Goal: Task Accomplishment & Management: Use online tool/utility

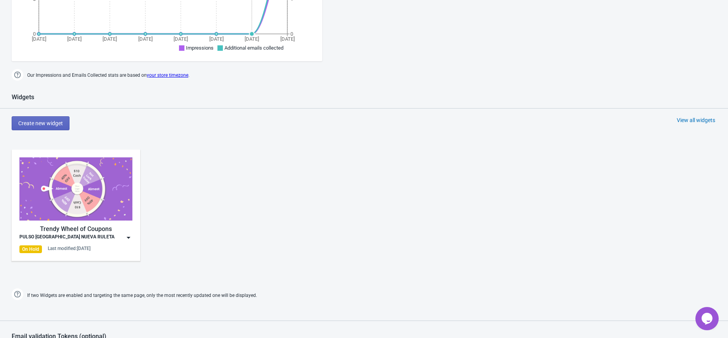
scroll to position [310, 0]
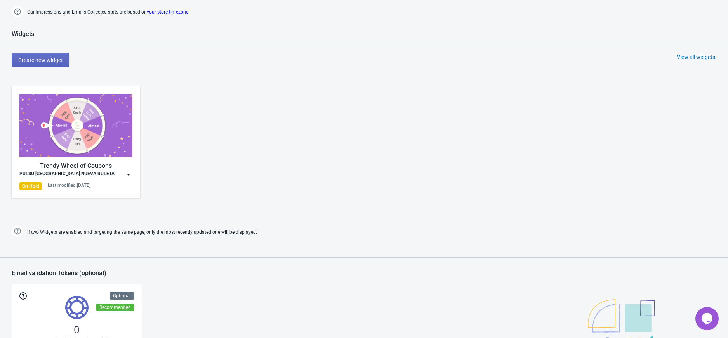
click at [126, 176] on img at bounding box center [129, 175] width 8 height 8
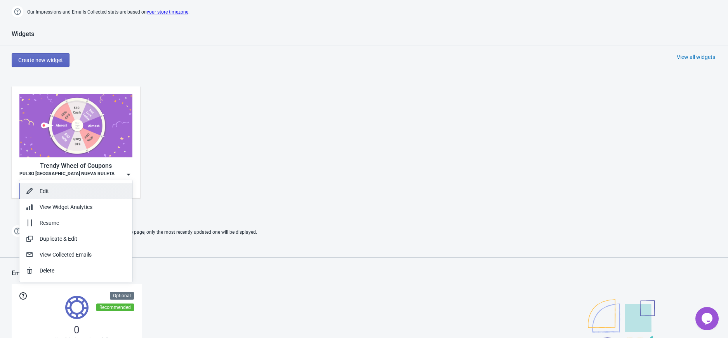
click at [94, 188] on div "Edit" at bounding box center [83, 191] width 87 height 8
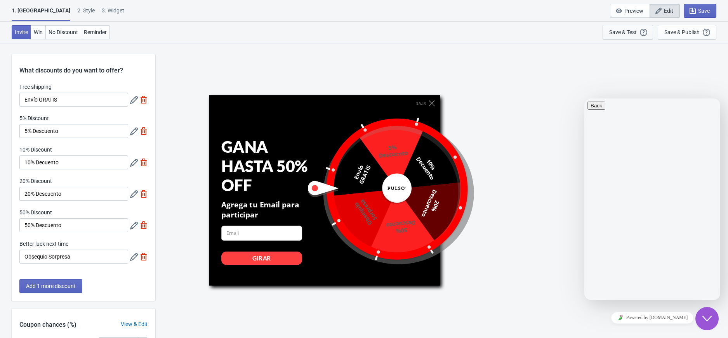
click at [624, 31] on div "Save & Test" at bounding box center [623, 32] width 28 height 6
click at [630, 33] on div "Save & Test" at bounding box center [623, 32] width 28 height 6
click at [285, 37] on div "Invite Win No Discount Reminder Save & Test Open a Widget Preview of your site …" at bounding box center [364, 32] width 728 height 21
click at [447, 52] on div "SALIR GANA HASTA 50% OFF Agrega tu Email para participar email-input GIRAR Enví…" at bounding box center [441, 190] width 565 height 295
click at [239, 36] on div "Invite Win No Discount Reminder Save & Test Open a Widget Preview of your site …" at bounding box center [364, 32] width 728 height 21
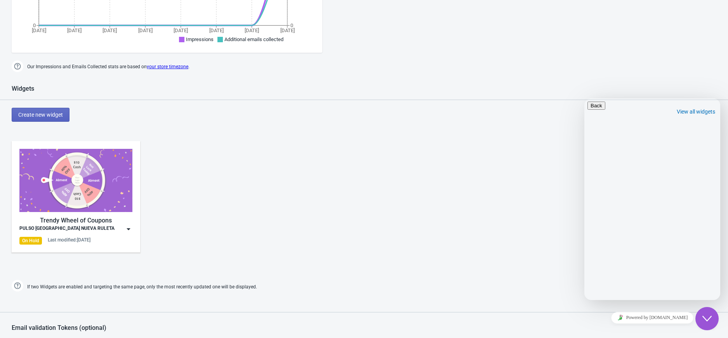
scroll to position [266, 0]
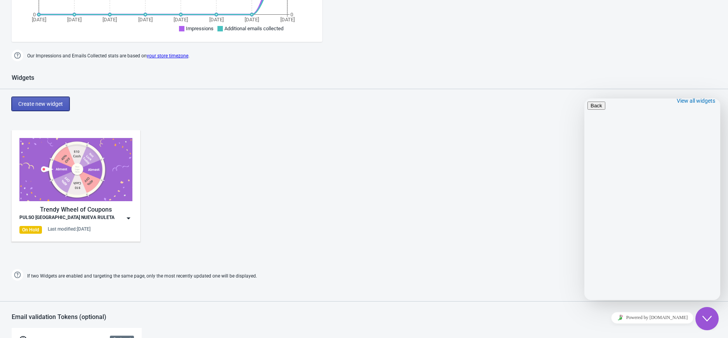
click at [63, 104] on button "Create new widget" at bounding box center [41, 104] width 58 height 14
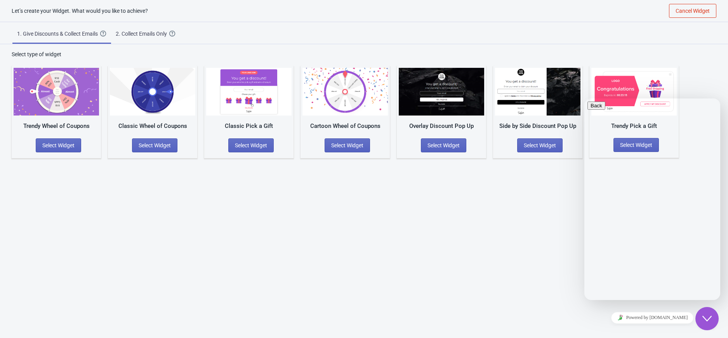
scroll to position [8, 0]
click at [60, 147] on span "Select Widget" at bounding box center [58, 145] width 32 height 6
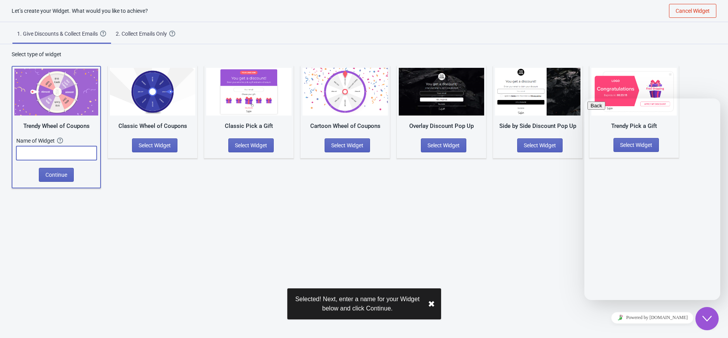
click at [55, 147] on input "text" at bounding box center [56, 153] width 80 height 14
type input "Test"
click at [57, 170] on button "Continue" at bounding box center [56, 175] width 35 height 14
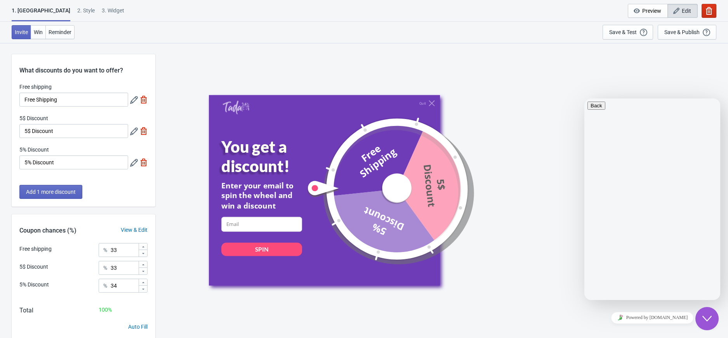
click at [711, 10] on icon "button" at bounding box center [709, 11] width 6 height 8
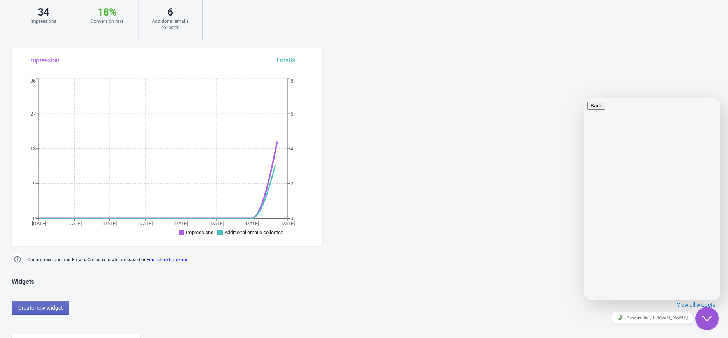
scroll to position [207, 0]
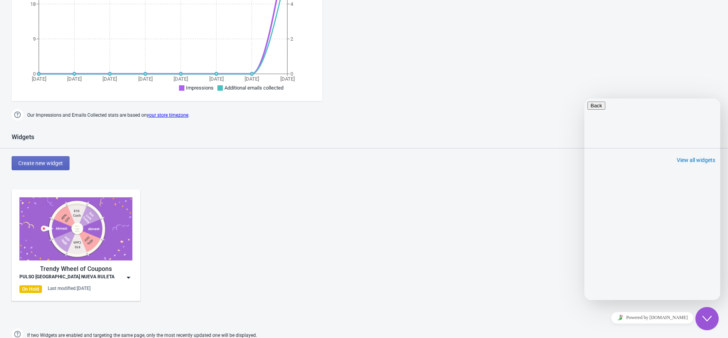
click at [130, 278] on img at bounding box center [129, 278] width 8 height 8
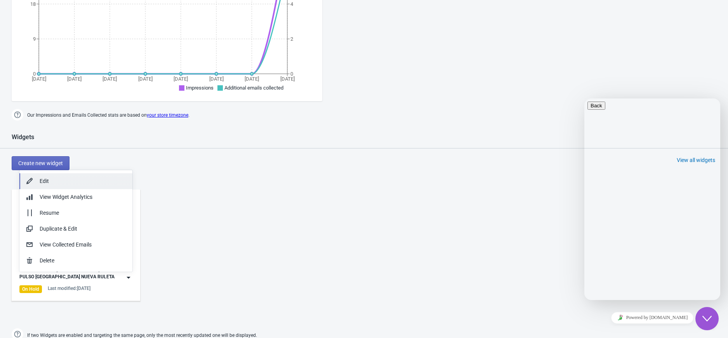
click at [85, 181] on div "Edit" at bounding box center [83, 181] width 87 height 8
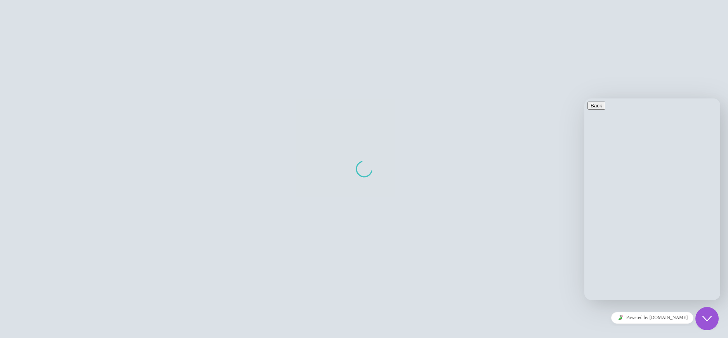
scroll to position [8, 0]
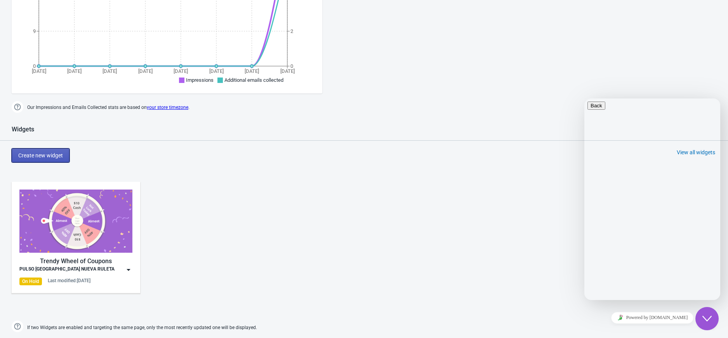
click at [49, 156] on span "Create new widget" at bounding box center [40, 156] width 45 height 6
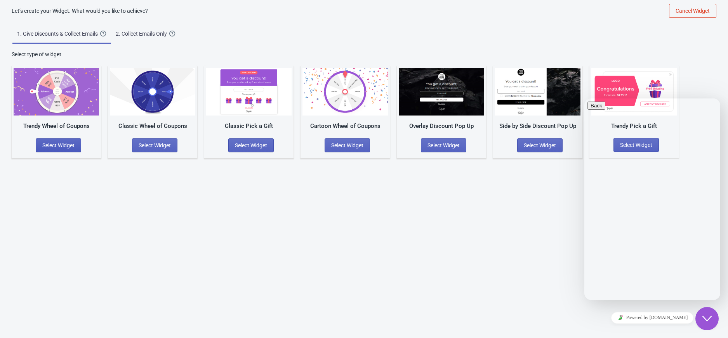
click at [75, 147] on button "Select Widget" at bounding box center [58, 146] width 45 height 14
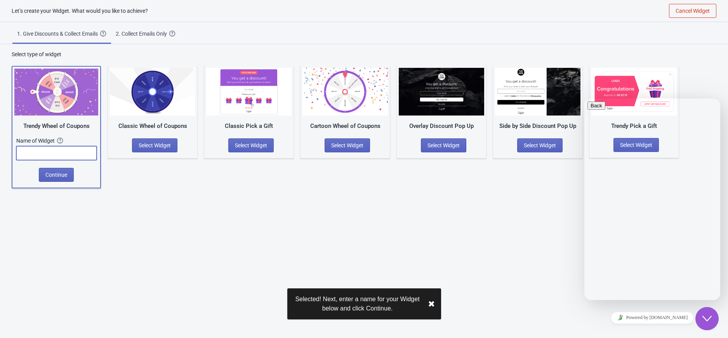
click at [78, 154] on input "text" at bounding box center [56, 153] width 80 height 14
type input "Test"
click at [69, 174] on button "Continue" at bounding box center [56, 175] width 35 height 14
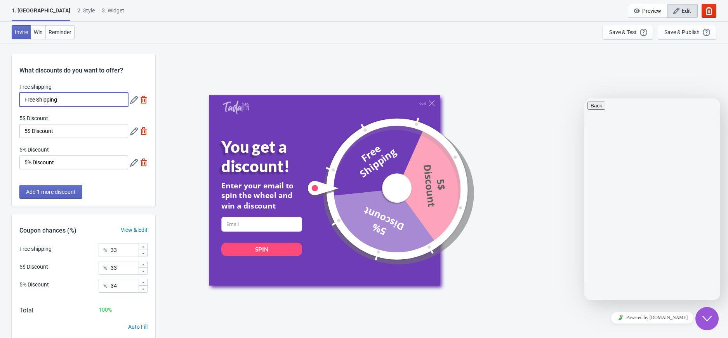
drag, startPoint x: 80, startPoint y: 103, endPoint x: -93, endPoint y: 99, distance: 173.2
click at [0, 99] on html "1. Coupon 2 . Style 3. Widget 1. Coupon 2 . Style 3. Widget Cancel Widget Previ…" at bounding box center [364, 169] width 728 height 338
type input "Envio GRATIS"
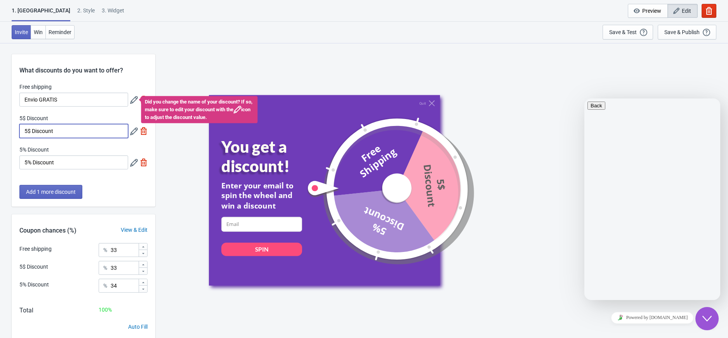
drag, startPoint x: 69, startPoint y: 133, endPoint x: -79, endPoint y: 119, distance: 149.4
click at [0, 119] on html "1. Coupon 2 . Style 3. Widget 1. Coupon 2 . Style 3. Widget Cancel Widget Previ…" at bounding box center [364, 169] width 728 height 338
type input "5% Descuento"
click at [144, 133] on img at bounding box center [144, 131] width 8 height 8
type input "50"
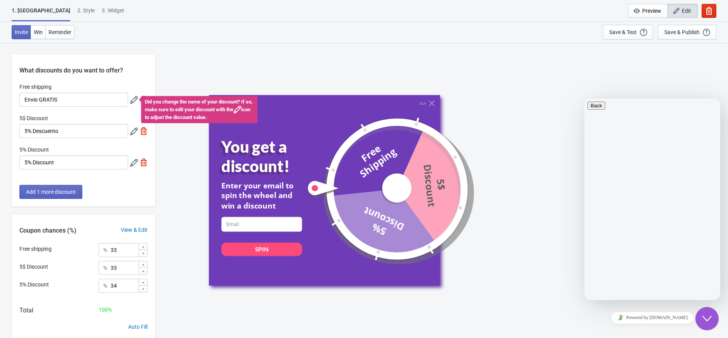
type input "50"
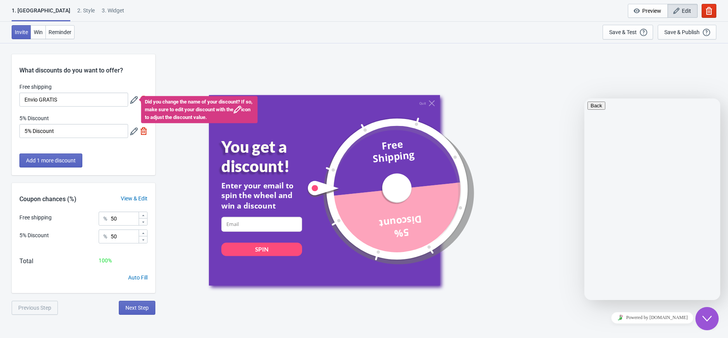
click at [142, 134] on img at bounding box center [144, 131] width 8 height 8
type input "100"
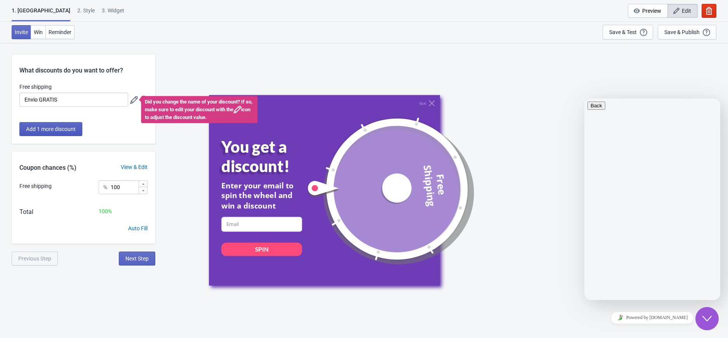
click at [70, 129] on span "Add 1 more discount" at bounding box center [51, 129] width 50 height 6
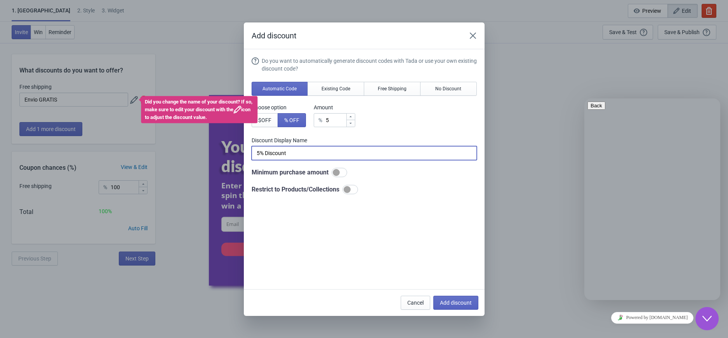
drag, startPoint x: 296, startPoint y: 151, endPoint x: 272, endPoint y: 151, distance: 24.1
click at [272, 151] on input "5% Discount" at bounding box center [364, 153] width 225 height 14
type input "5% Descuento"
click at [447, 304] on span "Add discount" at bounding box center [456, 303] width 32 height 6
type input "50"
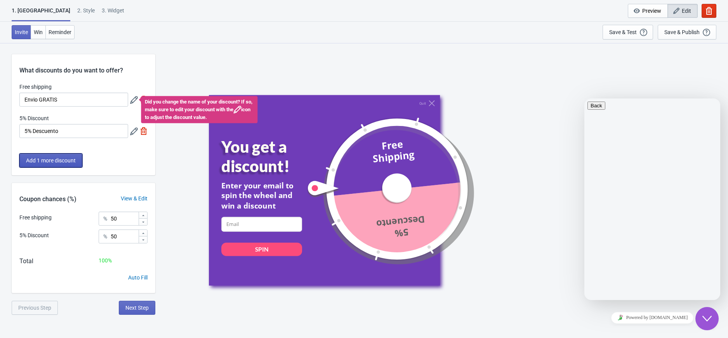
click at [71, 162] on span "Add 1 more discount" at bounding box center [51, 161] width 50 height 6
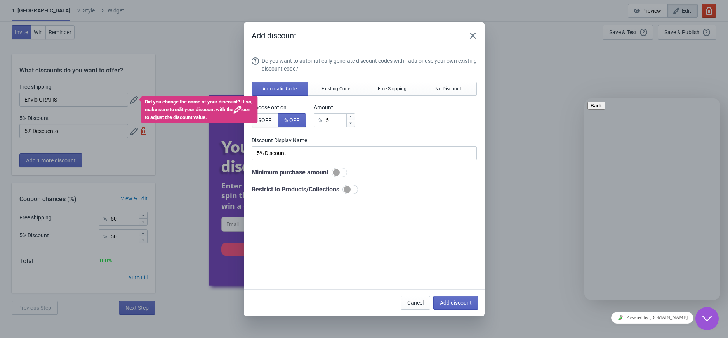
click at [351, 117] on icon at bounding box center [350, 116] width 2 height 1
type input "6"
type input "6% Discount"
click at [351, 117] on icon at bounding box center [350, 116] width 2 height 1
type input "7"
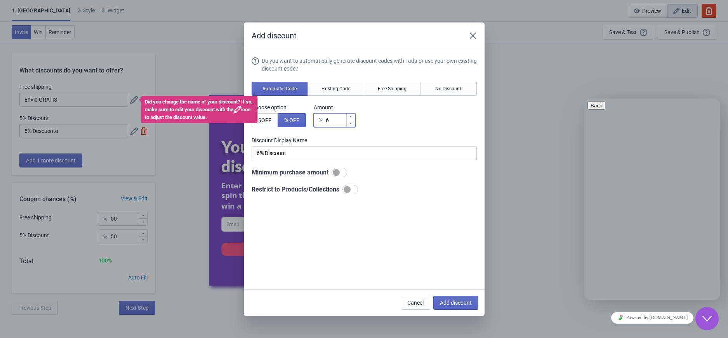
type input "7% Discount"
click at [351, 117] on icon at bounding box center [350, 116] width 2 height 1
type input "8"
type input "8% Discount"
click at [351, 117] on icon at bounding box center [350, 116] width 2 height 1
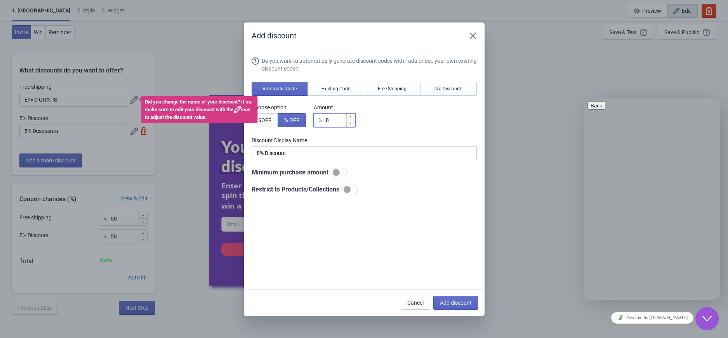
type input "9"
type input "9% Discount"
click at [351, 117] on icon at bounding box center [350, 116] width 2 height 1
type input "10"
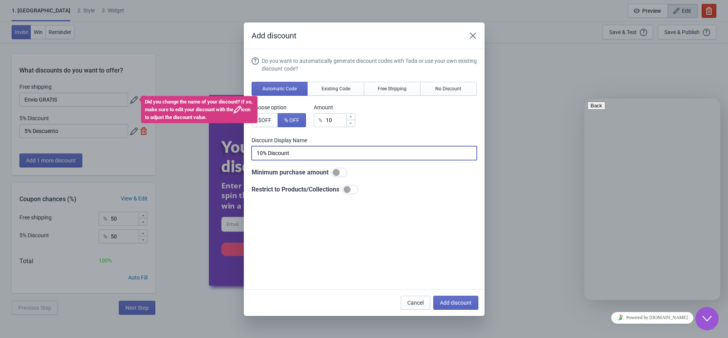
drag, startPoint x: 309, startPoint y: 151, endPoint x: 271, endPoint y: 152, distance: 38.4
click at [271, 152] on input "10% Discount" at bounding box center [364, 153] width 225 height 14
type input "10% Descuento"
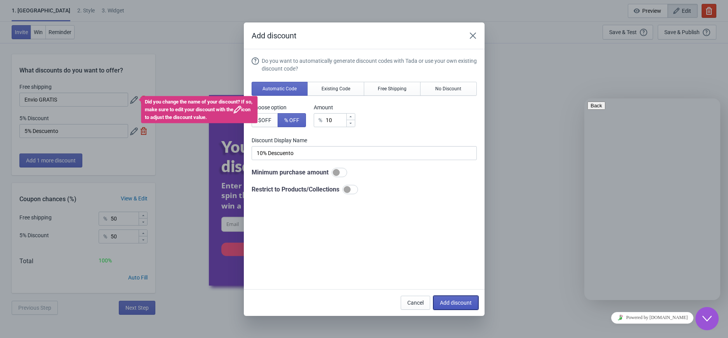
click at [455, 305] on span "Add discount" at bounding box center [456, 303] width 32 height 6
type input "33"
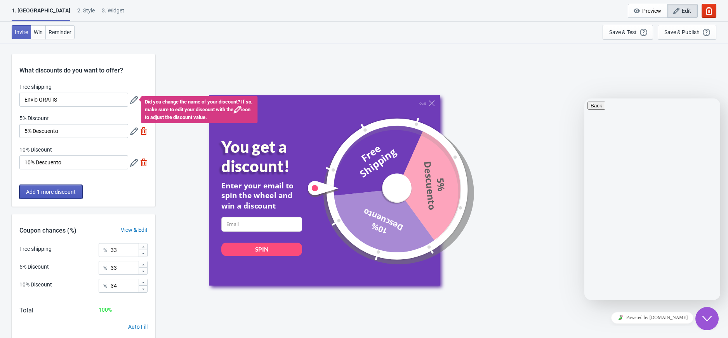
click at [56, 193] on span "Add 1 more discount" at bounding box center [51, 192] width 50 height 6
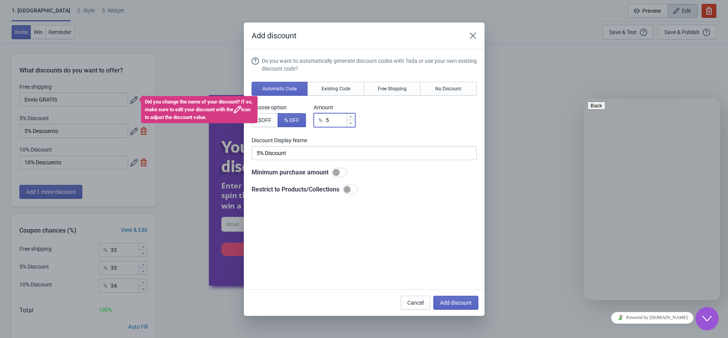
click at [330, 118] on input "5" at bounding box center [335, 120] width 21 height 14
type input "% Discount"
type input "2"
type input "2% Discount"
type input "20"
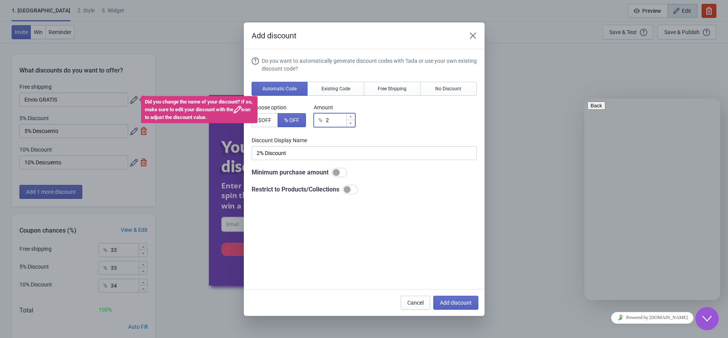
type input "20% Discount"
type input "20"
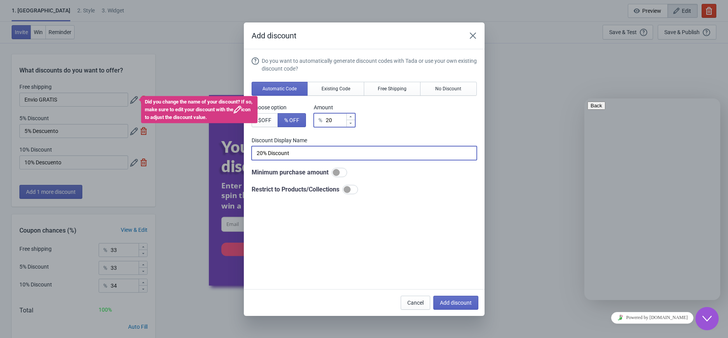
click at [308, 154] on input "20% Discount" at bounding box center [364, 153] width 225 height 14
type input "20% Descuento"
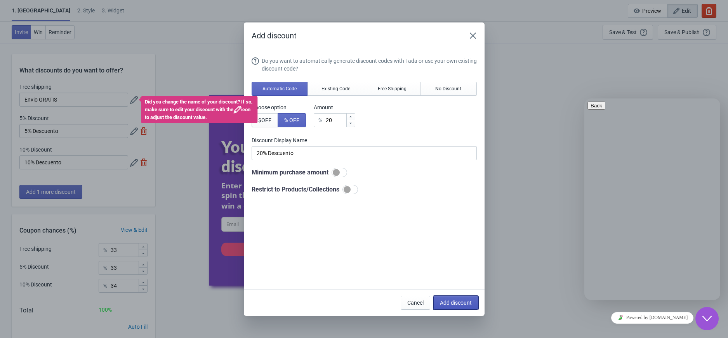
click at [448, 301] on span "Add discount" at bounding box center [456, 303] width 32 height 6
type input "25"
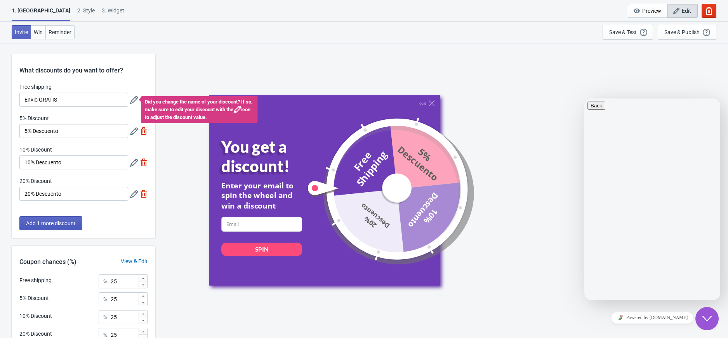
click at [63, 222] on span "Add 1 more discount" at bounding box center [51, 223] width 50 height 6
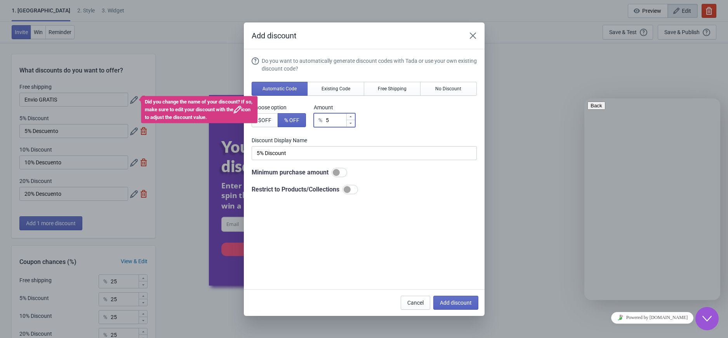
click at [332, 119] on input "5" at bounding box center [335, 120] width 21 height 14
type input "50"
type input "50% Discount"
type input "50"
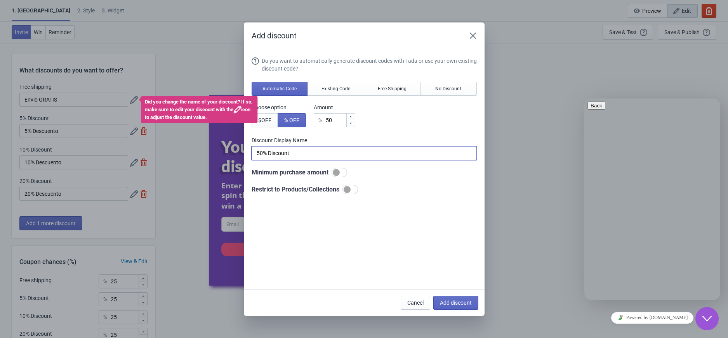
click at [304, 153] on input "50% Discount" at bounding box center [364, 153] width 225 height 14
type input "50% Descuento"
click at [463, 298] on button "Add discount" at bounding box center [455, 303] width 45 height 14
type input "20"
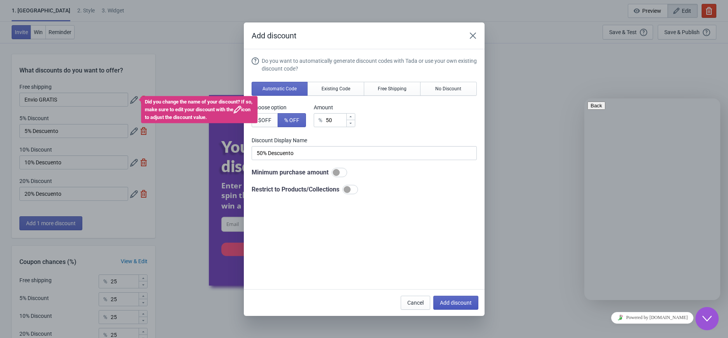
type input "20"
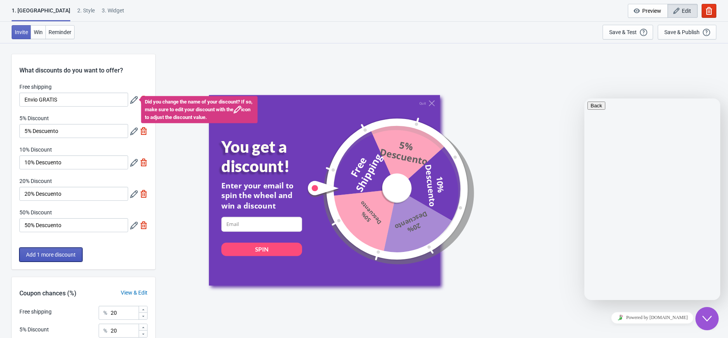
click at [55, 255] on span "Add 1 more discount" at bounding box center [51, 255] width 50 height 6
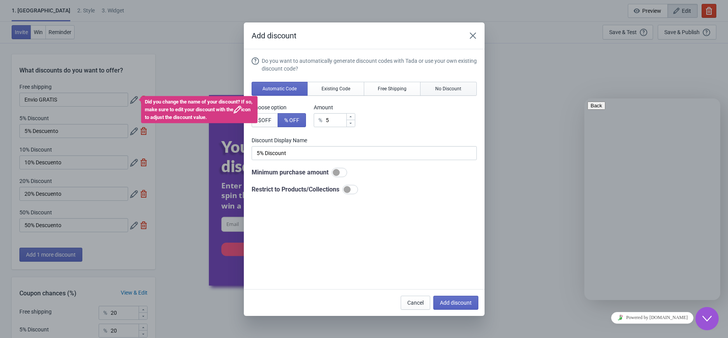
click at [440, 90] on span "No Discount" at bounding box center [448, 89] width 26 height 6
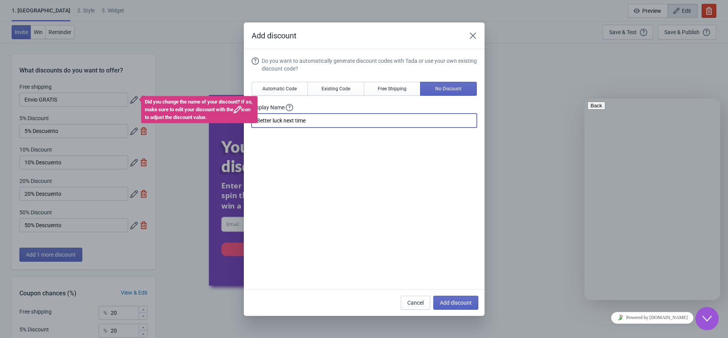
drag, startPoint x: 324, startPoint y: 122, endPoint x: 236, endPoint y: 123, distance: 88.9
click at [236, 123] on div "Add discount Do you want to automatically generate discount codes with Tada or …" at bounding box center [364, 170] width 728 height 294
type input "Obsequio Sorpresa"
click at [461, 305] on span "Add discount" at bounding box center [456, 303] width 32 height 6
type input "16"
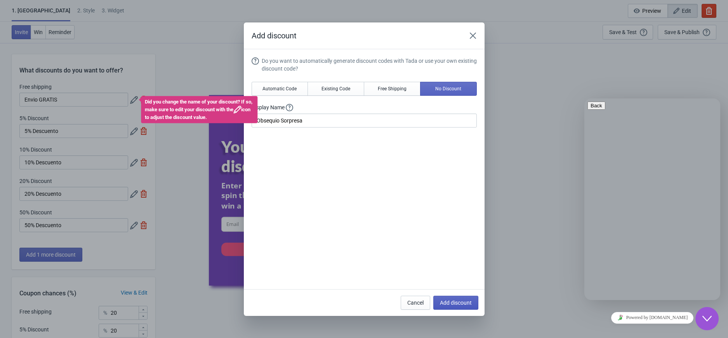
type input "16"
type input "17"
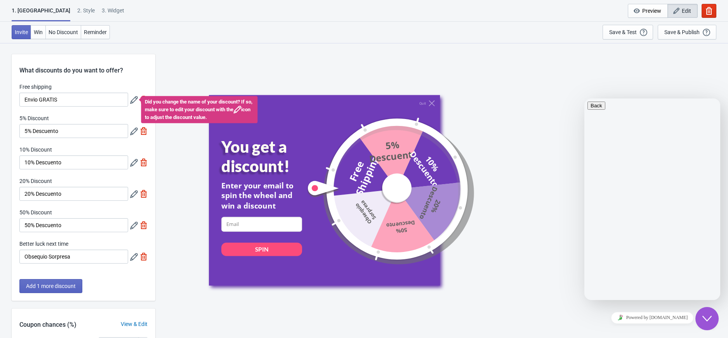
click at [498, 227] on div "Quit You get a discount! Enter your email to spin the wheel and win a discount …" at bounding box center [442, 190] width 466 height 191
click at [636, 32] on div "Save & Test" at bounding box center [623, 32] width 28 height 6
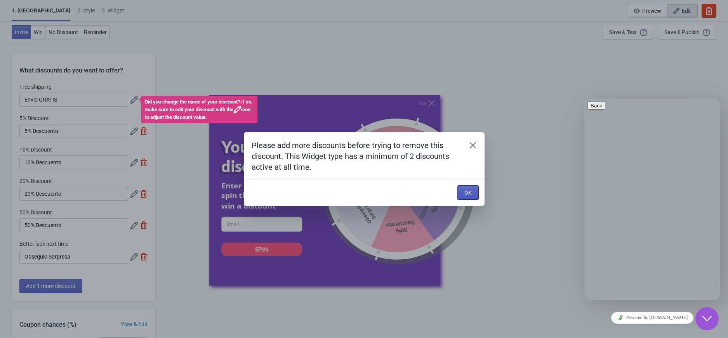
click at [463, 193] on button "OK" at bounding box center [468, 193] width 21 height 14
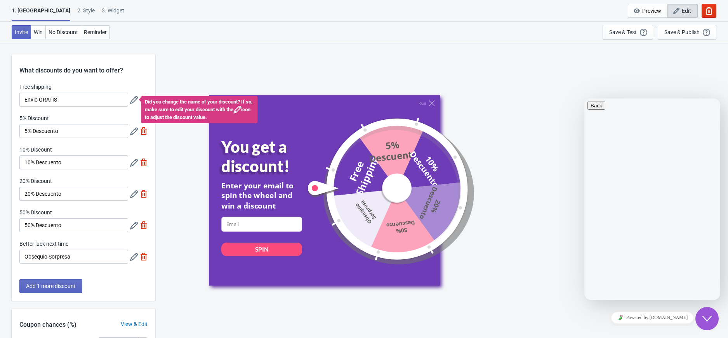
click at [130, 99] on icon at bounding box center [134, 100] width 8 height 8
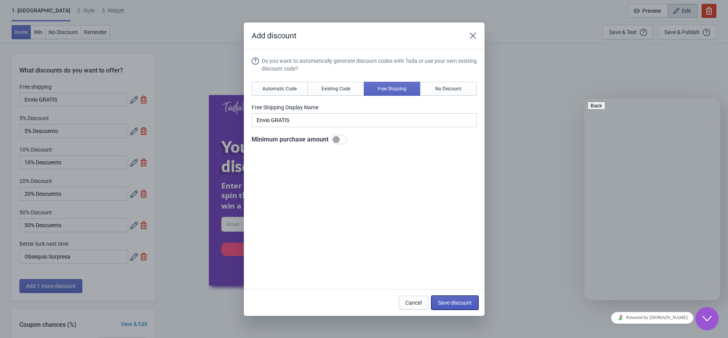
click at [452, 301] on span "Save discount" at bounding box center [455, 303] width 34 height 6
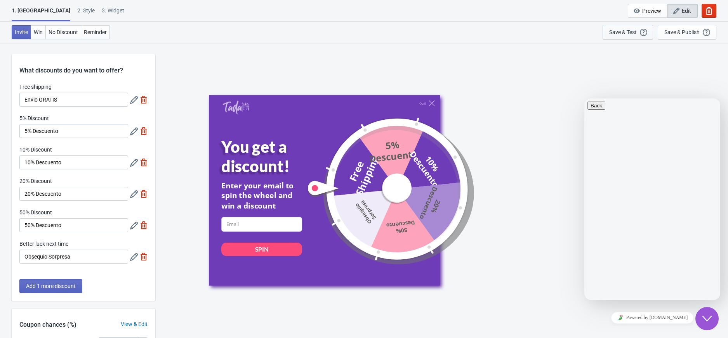
click at [622, 33] on div "Save & Test" at bounding box center [623, 32] width 28 height 6
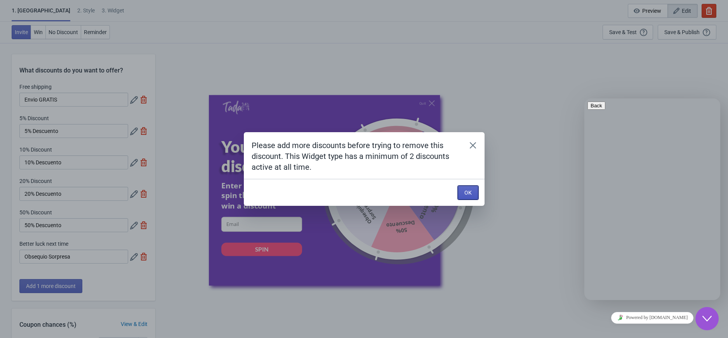
click at [461, 189] on button "OK" at bounding box center [468, 193] width 21 height 14
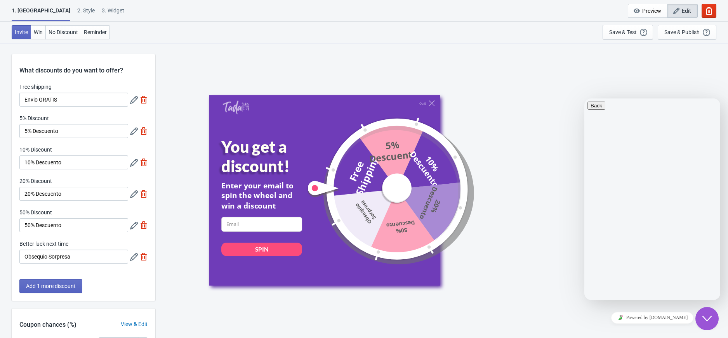
click at [146, 101] on img at bounding box center [144, 100] width 8 height 8
type input "20"
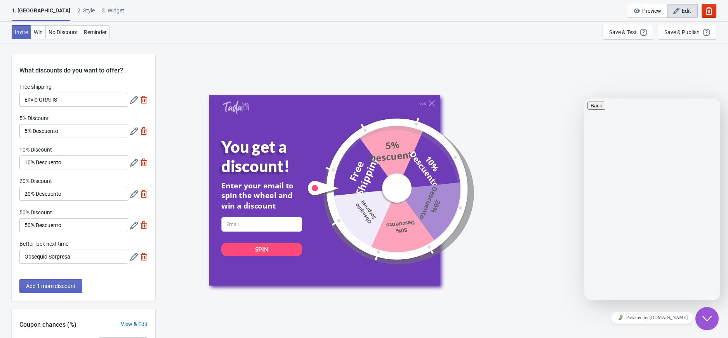
type input "20"
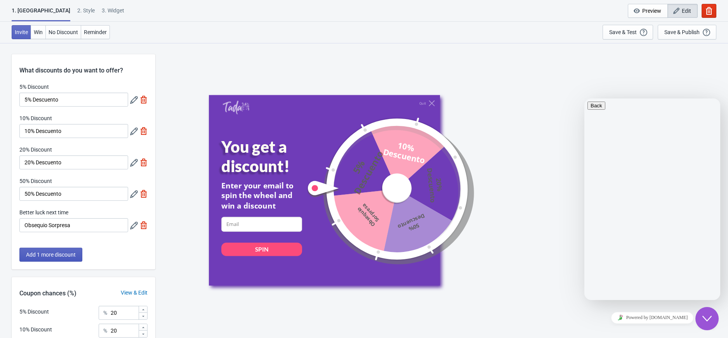
click at [65, 258] on span "Add 1 more discount" at bounding box center [51, 255] width 50 height 6
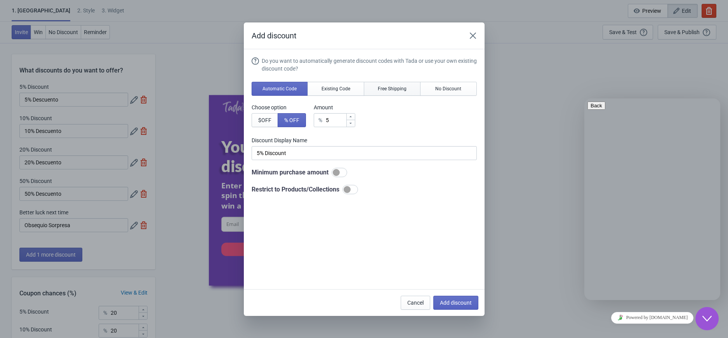
click at [405, 92] on button "Free Shipping" at bounding box center [392, 89] width 57 height 14
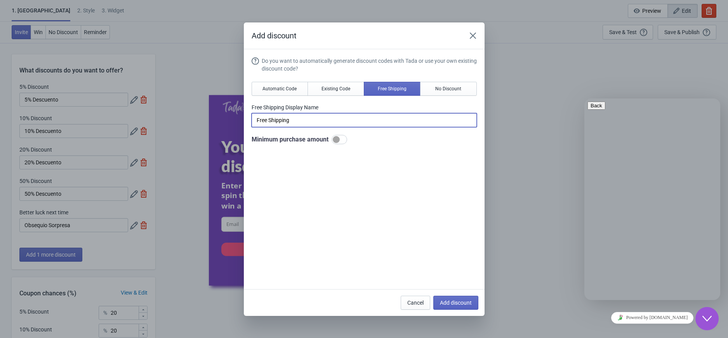
drag, startPoint x: 305, startPoint y: 124, endPoint x: 171, endPoint y: 115, distance: 133.8
click at [171, 115] on div "Add discount Do you want to automatically generate discount codes with Tada or …" at bounding box center [364, 170] width 728 height 294
type input "Envio GRATIS"
click at [446, 301] on span "Add discount" at bounding box center [456, 303] width 32 height 6
type input "16"
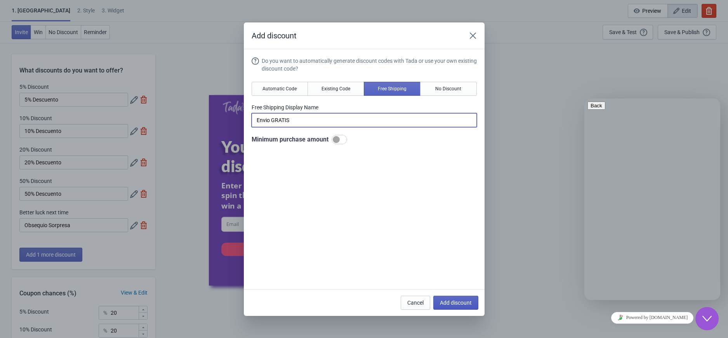
type input "16"
type input "17"
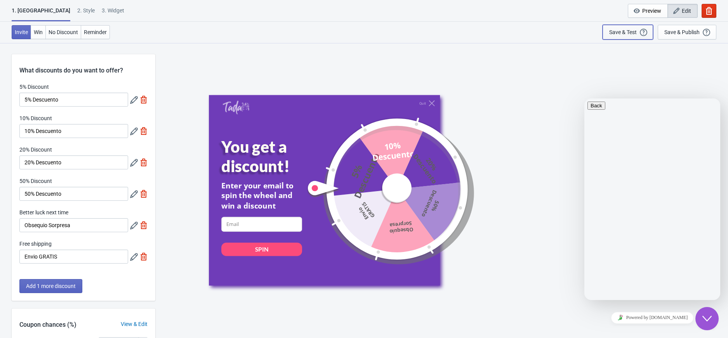
click at [621, 29] on div "Save & Test" at bounding box center [623, 32] width 28 height 6
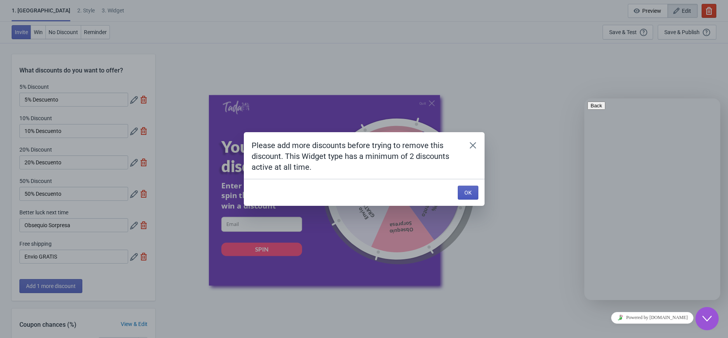
click at [468, 196] on span "OK" at bounding box center [467, 193] width 7 height 6
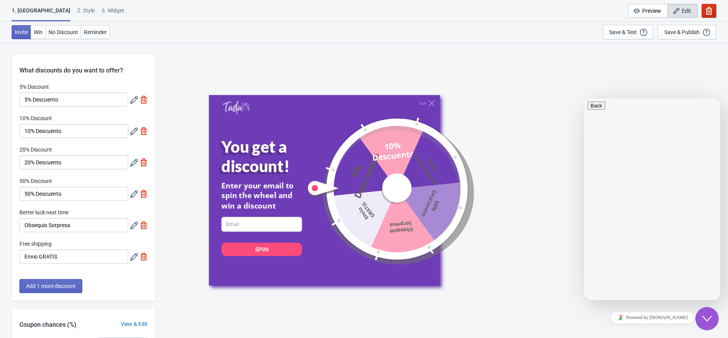
click at [710, 7] on icon "button" at bounding box center [709, 11] width 6 height 8
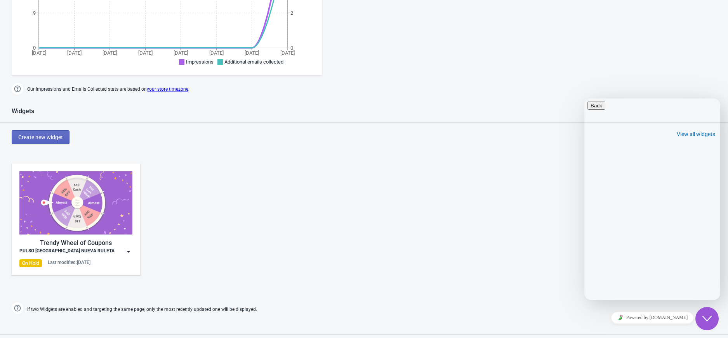
scroll to position [259, 0]
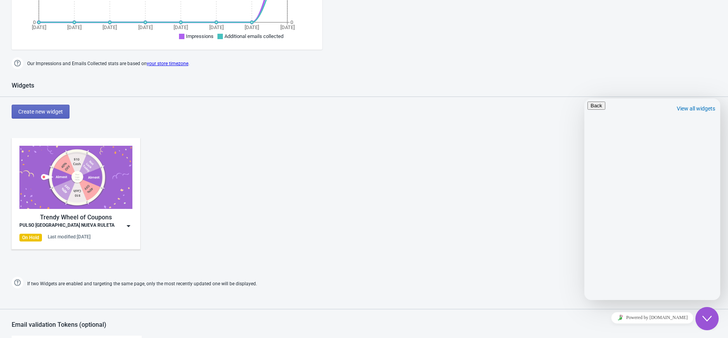
click at [131, 227] on img at bounding box center [129, 226] width 8 height 8
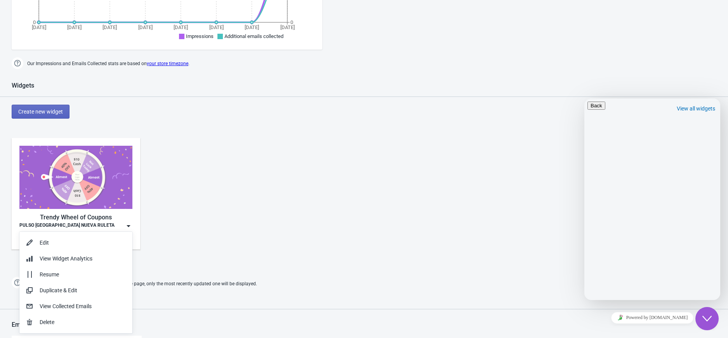
click at [300, 213] on div "Trendy Wheel of Coupons PULSO [GEOGRAPHIC_DATA] NUEVA RULETA On Hold Last modif…" at bounding box center [364, 200] width 728 height 140
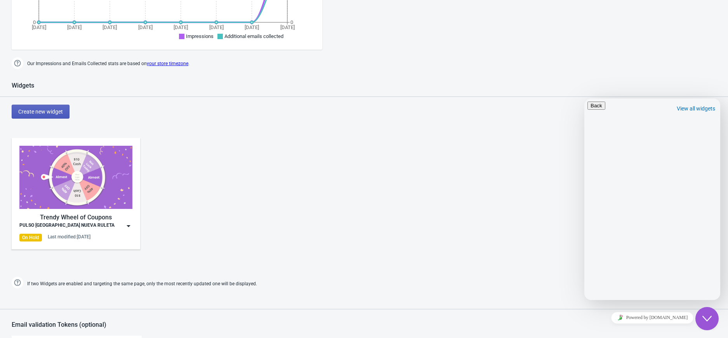
click at [63, 111] on button "Create new widget" at bounding box center [41, 112] width 58 height 14
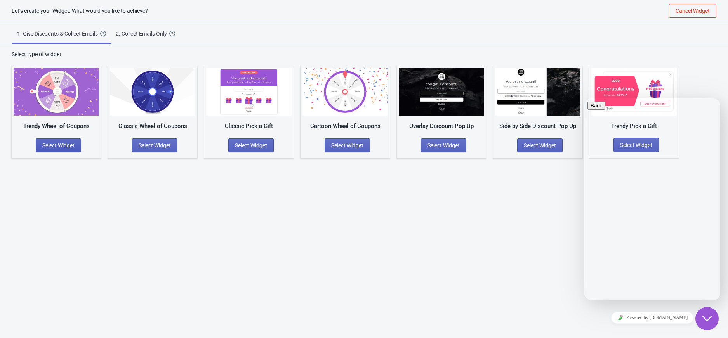
click at [59, 142] on span "Select Widget" at bounding box center [58, 145] width 32 height 6
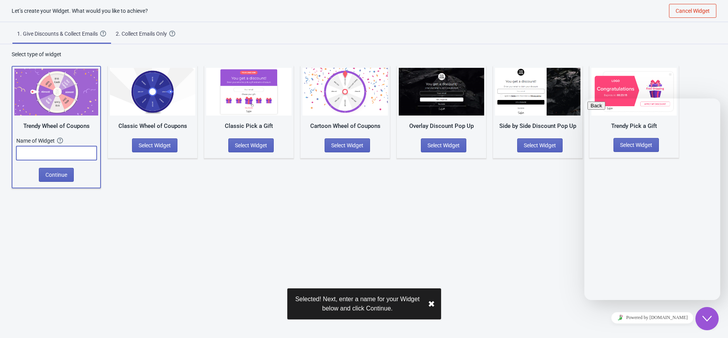
click at [62, 154] on input "text" at bounding box center [56, 153] width 80 height 14
type input "TEST"
click at [62, 172] on span "Continue" at bounding box center [56, 175] width 22 height 6
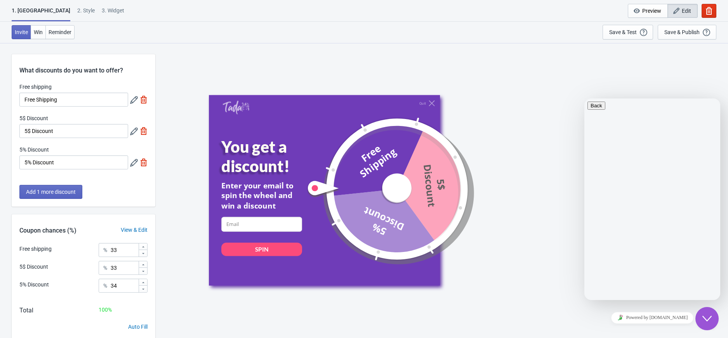
click at [255, 49] on div "Quit You get a discount! Enter your email to spin the wheel and win a discount …" at bounding box center [441, 190] width 565 height 295
click at [624, 32] on div "Save & Test" at bounding box center [623, 32] width 28 height 6
click at [711, 11] on icon "button" at bounding box center [709, 11] width 6 height 8
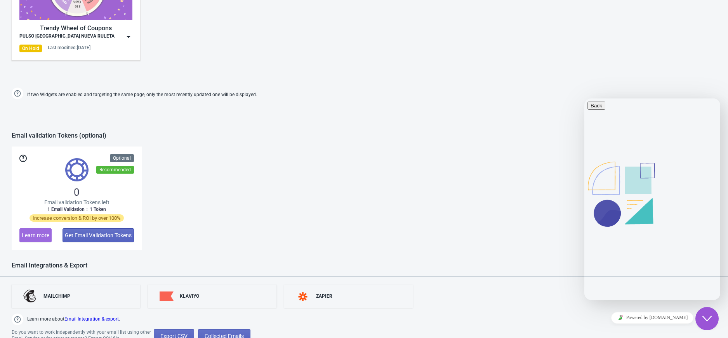
scroll to position [466, 0]
